Goal: Information Seeking & Learning: Learn about a topic

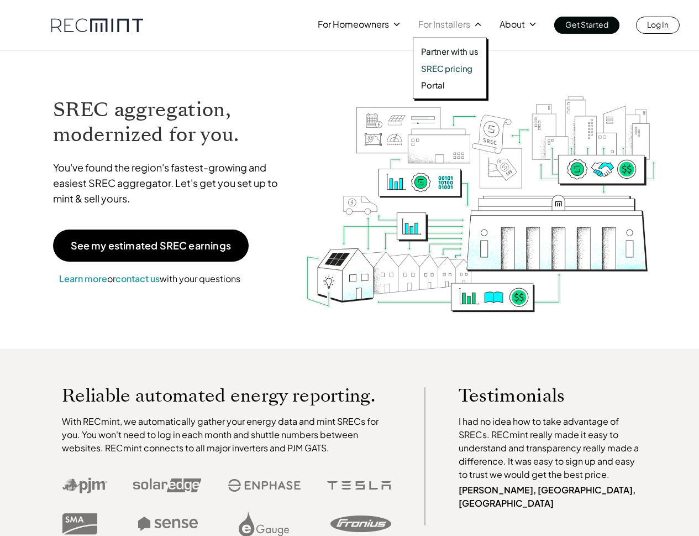
click at [454, 63] on p "SREC pricing" at bounding box center [446, 68] width 51 height 11
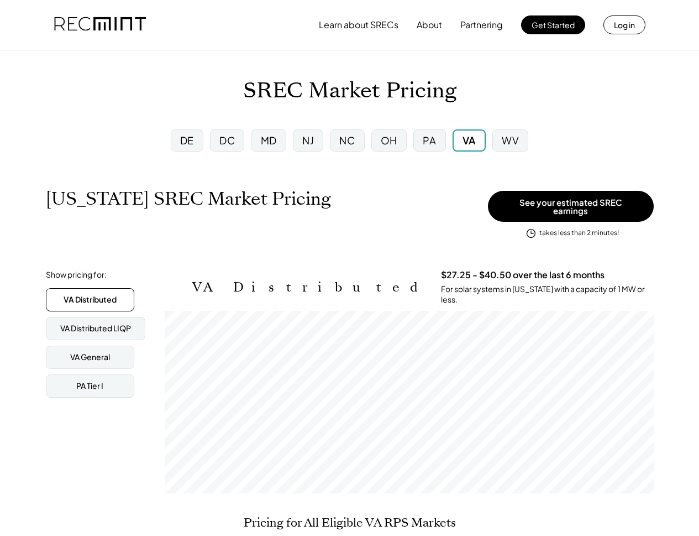
scroll to position [182, 489]
